Goal: Navigation & Orientation: Find specific page/section

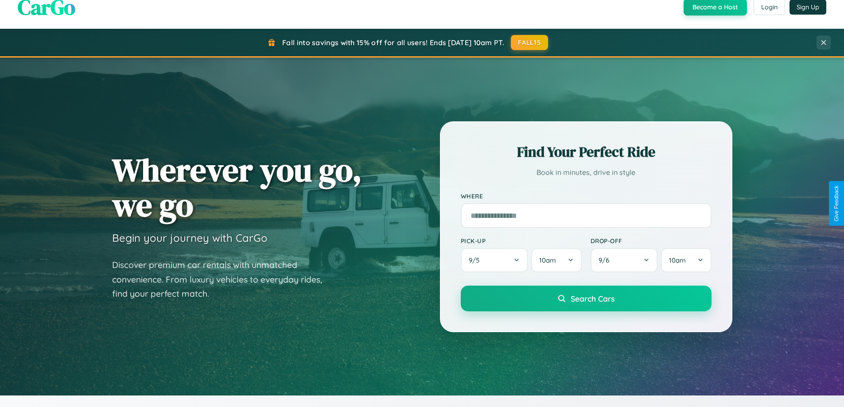
scroll to position [610, 0]
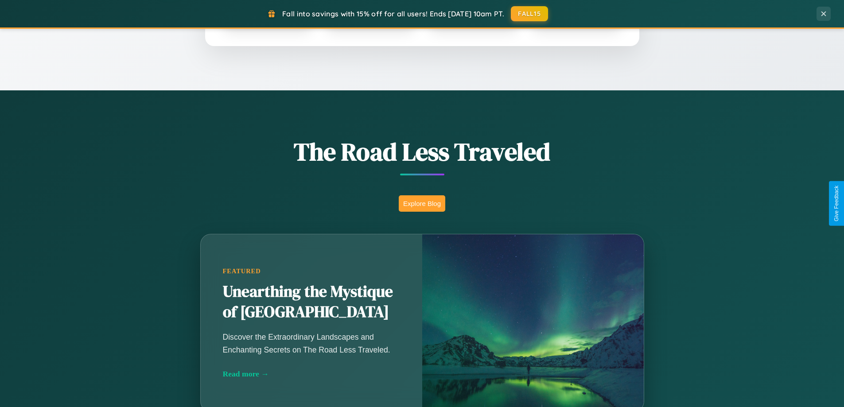
click at [422, 203] on button "Explore Blog" at bounding box center [422, 203] width 47 height 16
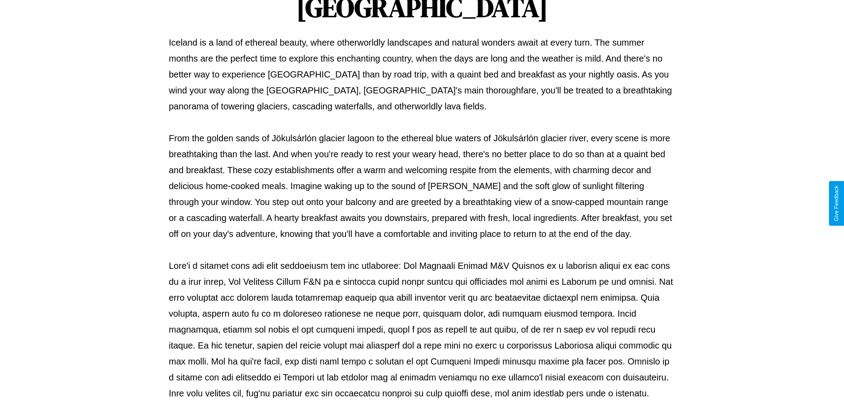
scroll to position [287, 0]
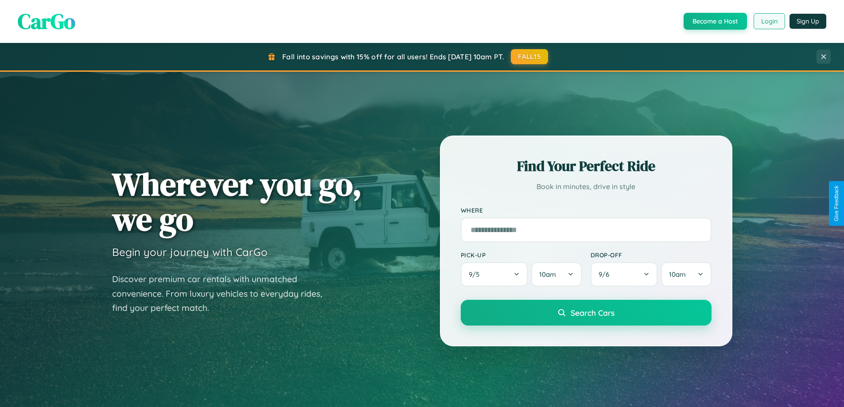
click at [769, 21] on button "Login" at bounding box center [769, 21] width 31 height 16
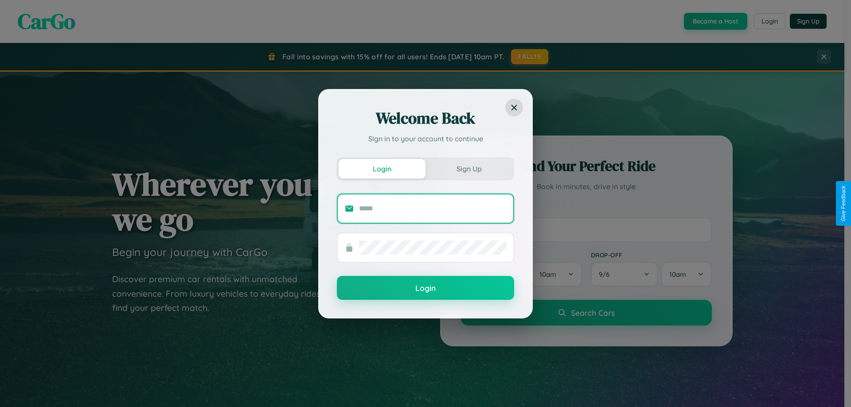
click at [433, 208] on input "text" at bounding box center [432, 209] width 147 height 14
type input "**********"
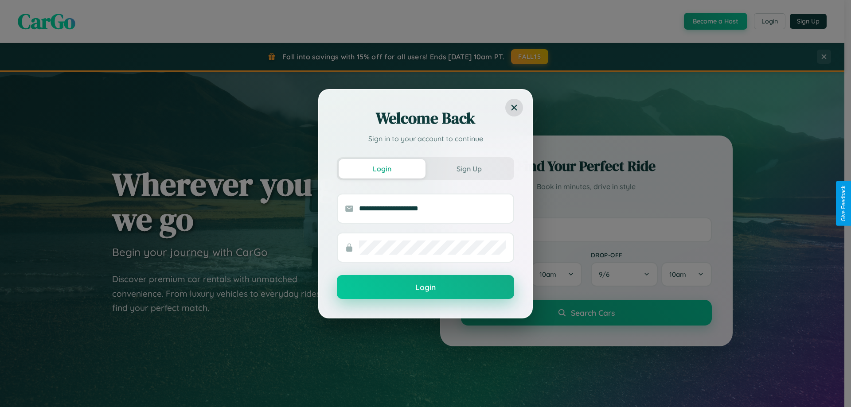
click at [425, 288] on button "Login" at bounding box center [425, 287] width 177 height 24
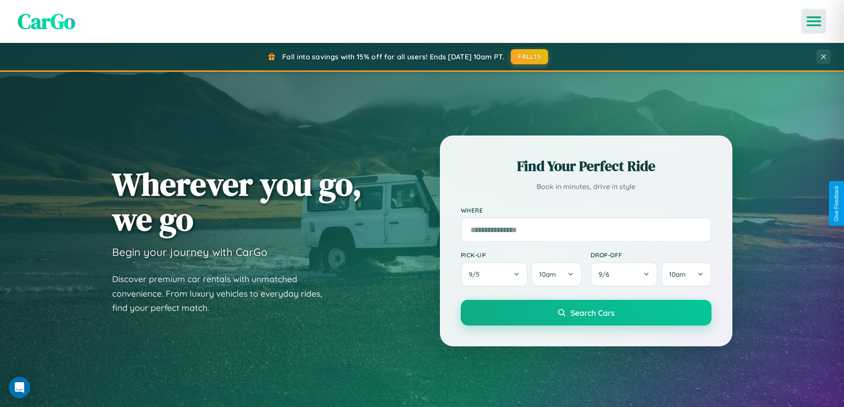
click at [814, 21] on icon "Open menu" at bounding box center [814, 21] width 13 height 8
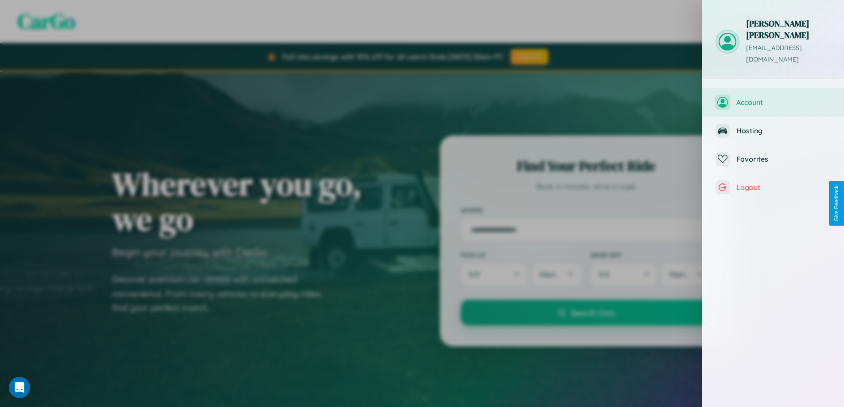
click at [773, 98] on span "Account" at bounding box center [784, 102] width 94 height 9
